Goal: Download file/media

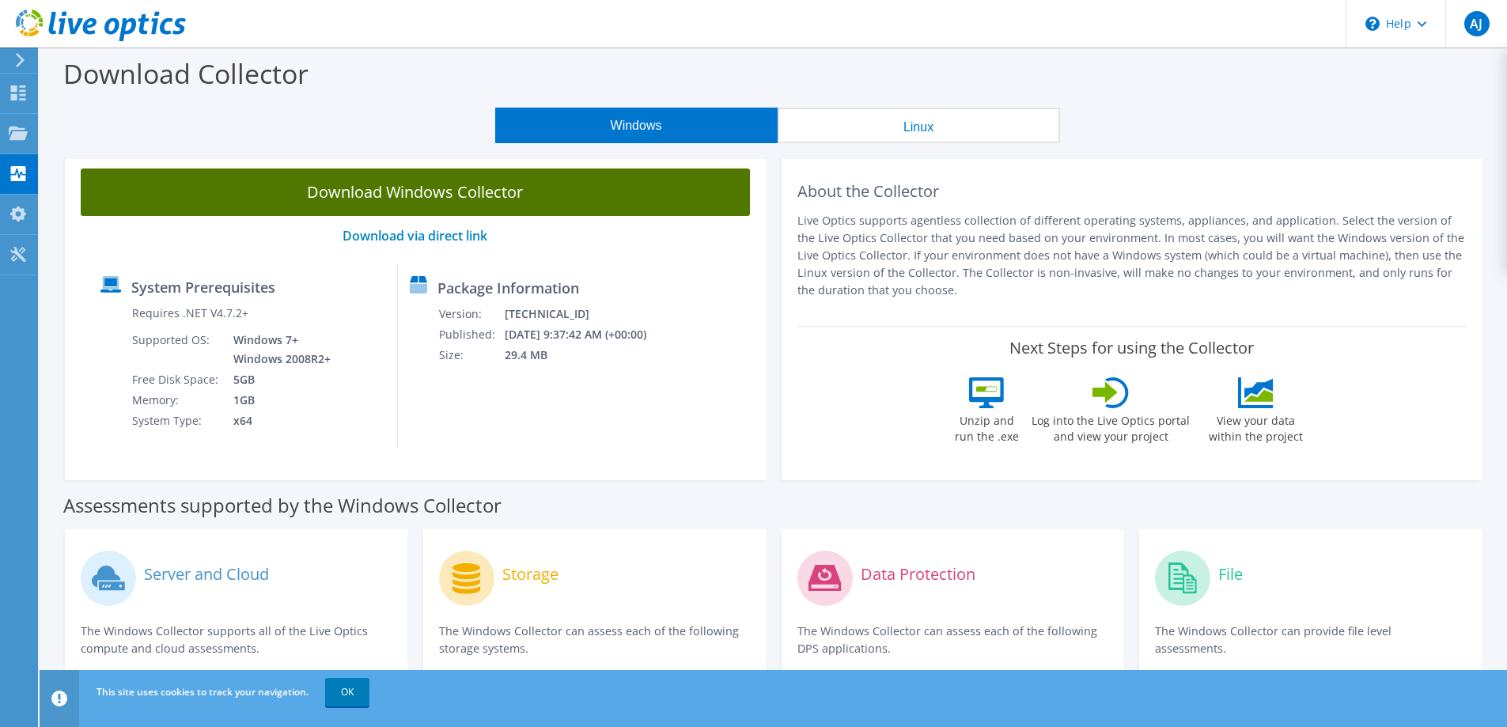
click at [513, 204] on link "Download Windows Collector" at bounding box center [415, 192] width 669 height 47
